Goal: Transaction & Acquisition: Obtain resource

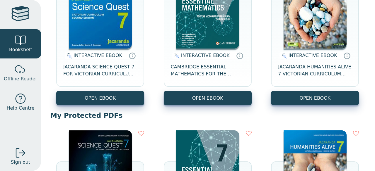
scroll to position [52, 0]
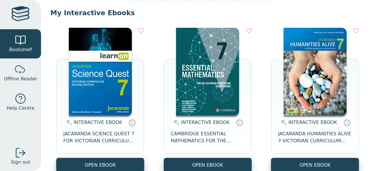
click at [304, 76] on img at bounding box center [315, 72] width 63 height 88
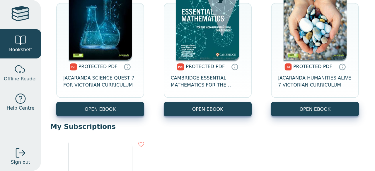
scroll to position [279, 0]
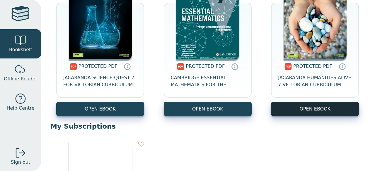
click at [291, 109] on link "OPEN EBOOK" at bounding box center [315, 109] width 88 height 14
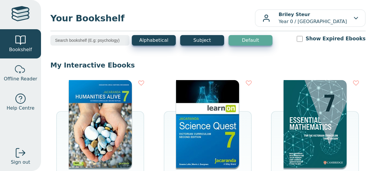
click at [190, 62] on p "My Interactive Ebooks" at bounding box center [207, 65] width 315 height 9
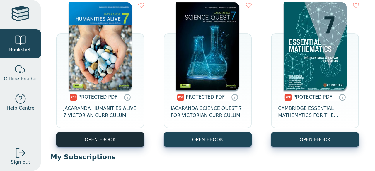
scroll to position [248, 0]
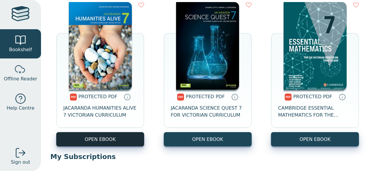
click at [92, 139] on link "OPEN EBOOK" at bounding box center [100, 139] width 88 height 14
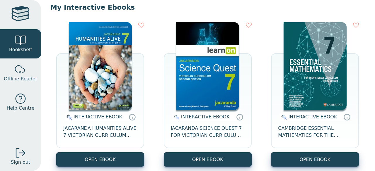
scroll to position [61, 0]
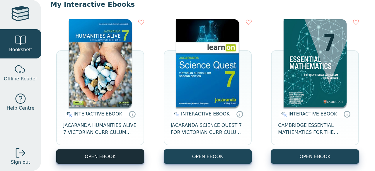
click at [98, 157] on button "OPEN EBOOK" at bounding box center [100, 157] width 88 height 14
click at [101, 154] on button "OPEN EBOOK" at bounding box center [100, 157] width 88 height 14
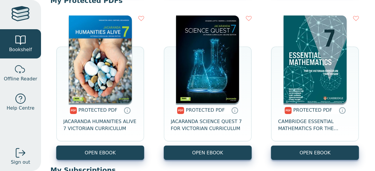
scroll to position [255, 0]
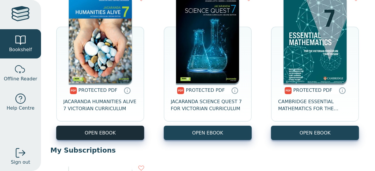
click at [99, 137] on link "OPEN EBOOK" at bounding box center [100, 133] width 88 height 14
